Goal: Information Seeking & Learning: Find specific fact

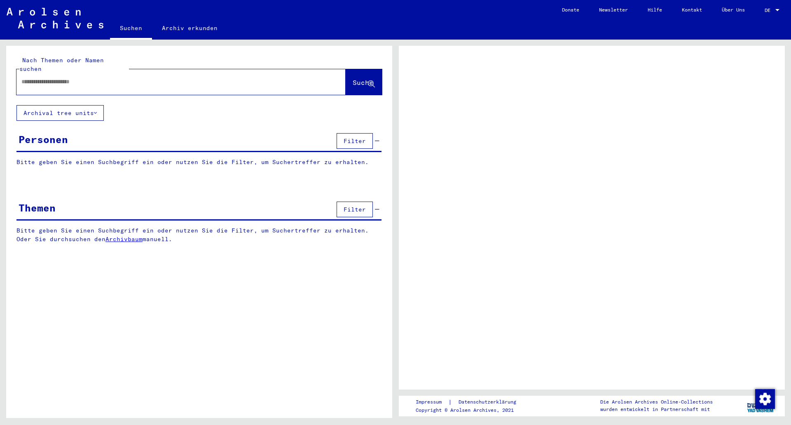
click at [768, 8] on span "DE" at bounding box center [769, 10] width 9 height 6
click at [774, 12] on div at bounding box center [777, 10] width 7 height 6
click at [779, 9] on div at bounding box center [777, 10] width 4 height 2
click at [769, 7] on span "DE" at bounding box center [769, 10] width 9 height 6
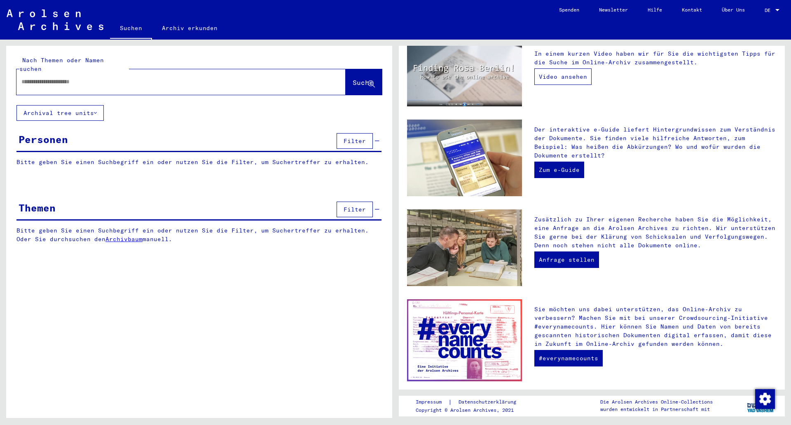
scroll to position [176, 0]
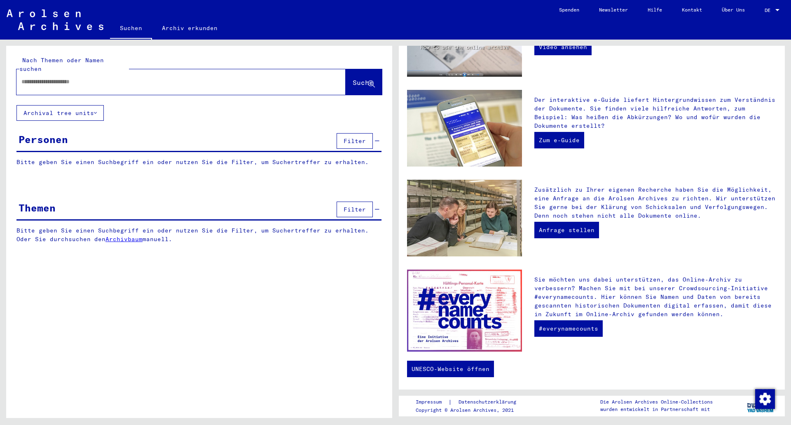
click at [260, 246] on div "Bitte geben Sie einen Suchbegriff ein oder nutzen Sie die Filter, um Suchertref…" at bounding box center [199, 241] width 386 height 30
click at [776, 5] on div "DE DE" at bounding box center [773, 8] width 16 height 14
click at [756, 15] on span "English" at bounding box center [757, 15] width 20 height 6
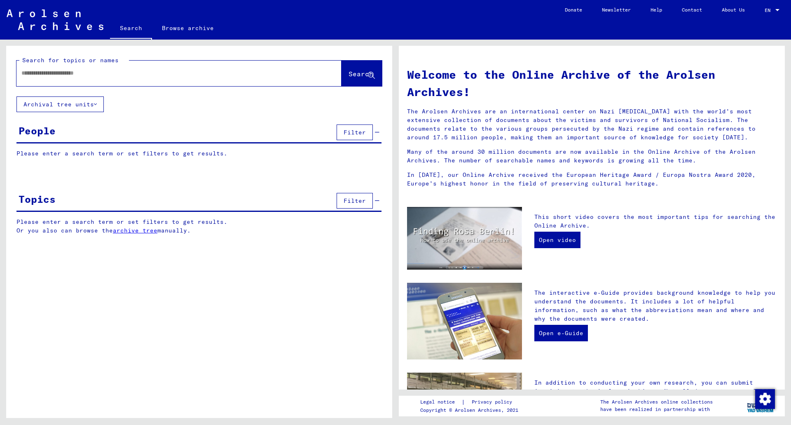
click at [203, 80] on div at bounding box center [166, 73] width 300 height 19
click at [188, 70] on input "text" at bounding box center [168, 73] width 295 height 9
type input "*"
type input "********"
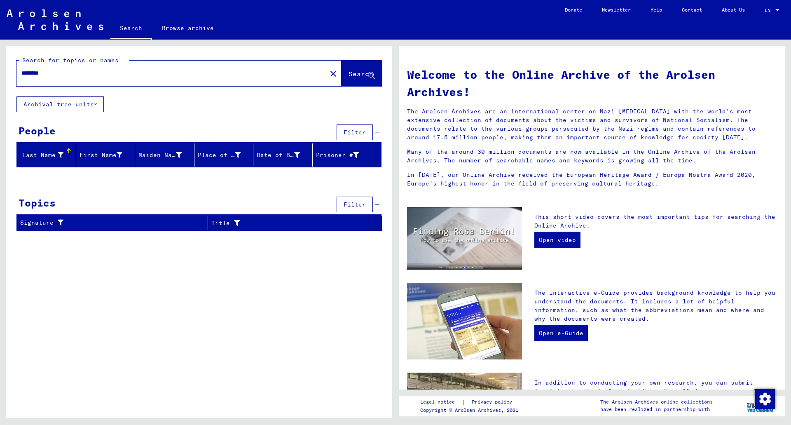
click at [358, 71] on span "Search" at bounding box center [361, 74] width 25 height 8
click at [369, 16] on mat-toolbar "Search Browse archive Detailed questions/information about the documents? Send …" at bounding box center [395, 20] width 791 height 40
click at [151, 200] on div "Topics Filter" at bounding box center [198, 204] width 365 height 21
